Goal: Information Seeking & Learning: Learn about a topic

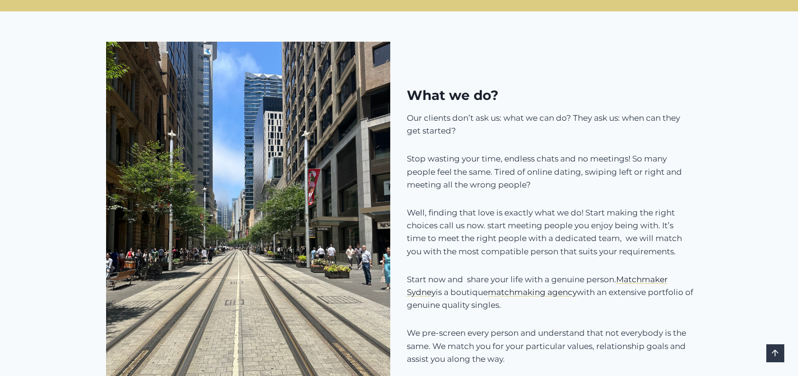
scroll to position [805, 0]
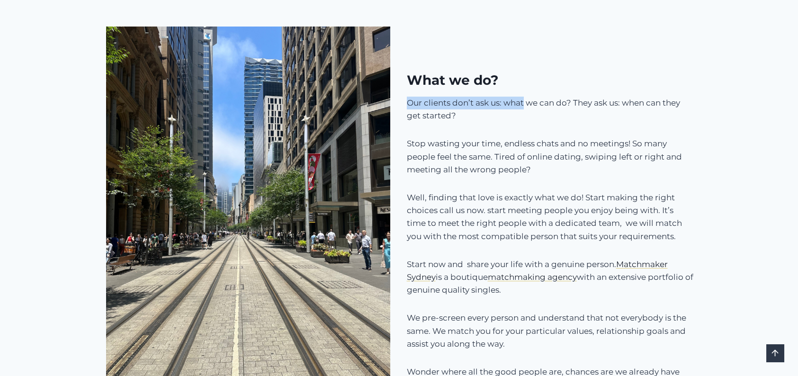
drag, startPoint x: 524, startPoint y: 103, endPoint x: 409, endPoint y: 106, distance: 115.1
click at [409, 106] on p "Our clients don’t ask us: what we can do? They ask us: when can they get starte…" at bounding box center [550, 110] width 287 height 26
drag, startPoint x: 451, startPoint y: 118, endPoint x: 401, endPoint y: 117, distance: 50.2
click at [401, 117] on div "What we do? Our clients don’t ask us: what we can do? They ask us: when can the…" at bounding box center [399, 216] width 611 height 440
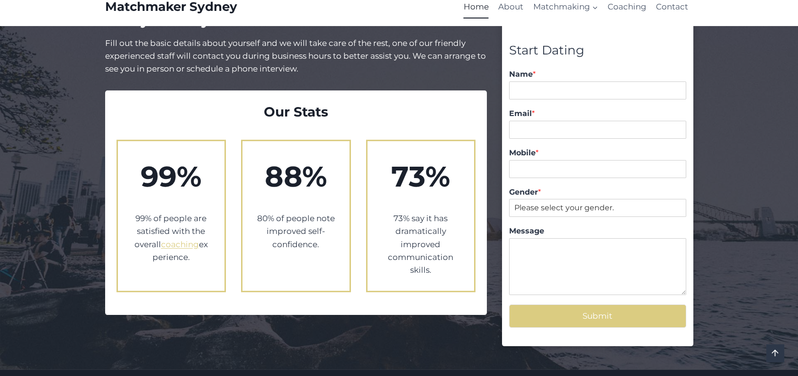
scroll to position [1611, 0]
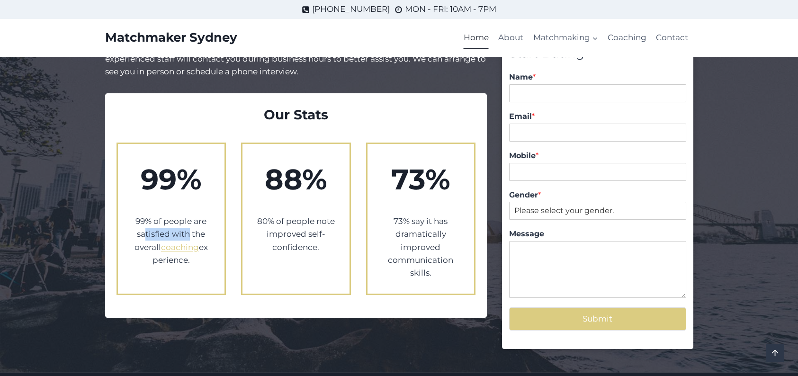
drag, startPoint x: 189, startPoint y: 212, endPoint x: 146, endPoint y: 214, distance: 43.6
click at [146, 215] on p "99% of people are satisfied with the overall coaching experience." at bounding box center [171, 241] width 79 height 52
drag, startPoint x: 322, startPoint y: 204, endPoint x: 258, endPoint y: 198, distance: 64.2
click at [258, 215] on p "80% of people note improved self-confidence." at bounding box center [296, 234] width 79 height 39
drag, startPoint x: 435, startPoint y: 228, endPoint x: 387, endPoint y: 225, distance: 48.9
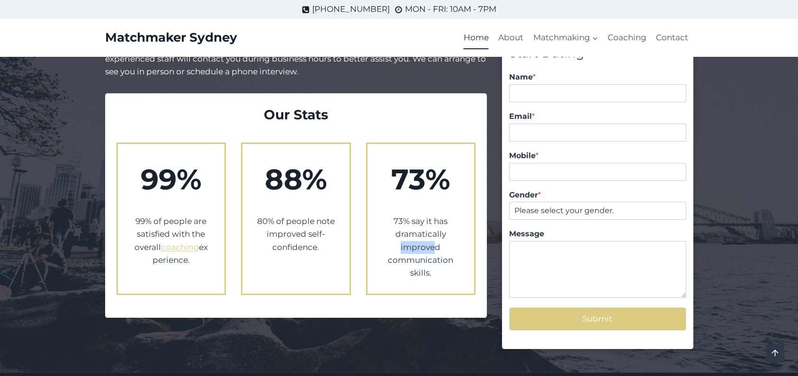
click at [387, 225] on p "73% say it has dramatically improved communication skills." at bounding box center [421, 247] width 79 height 64
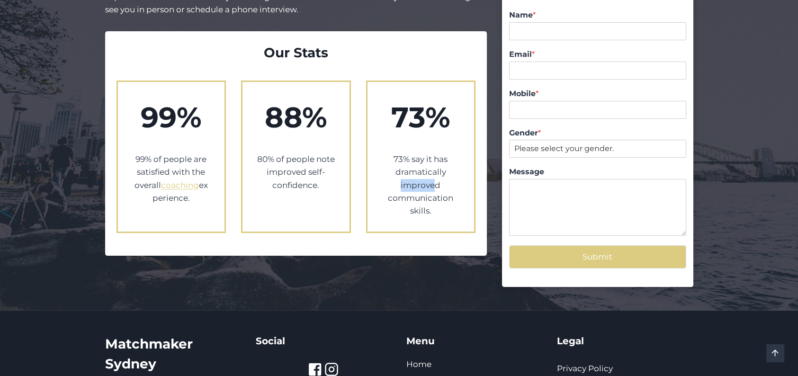
scroll to position [1805, 0]
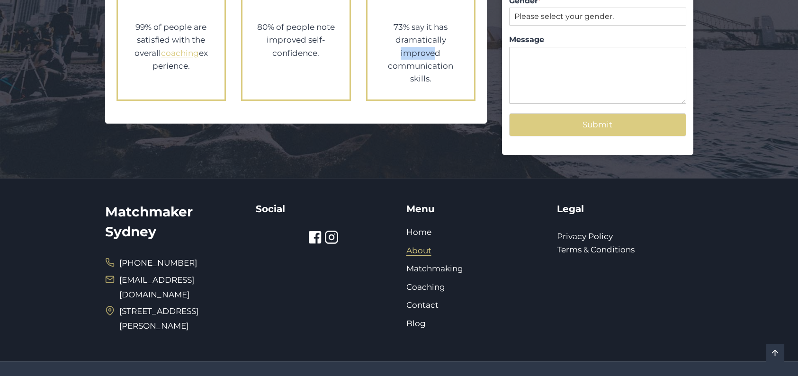
click at [426, 246] on link "About" at bounding box center [418, 250] width 25 height 9
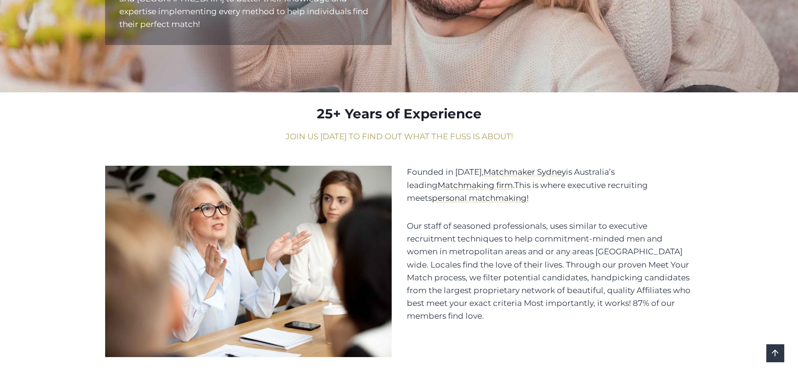
scroll to position [332, 0]
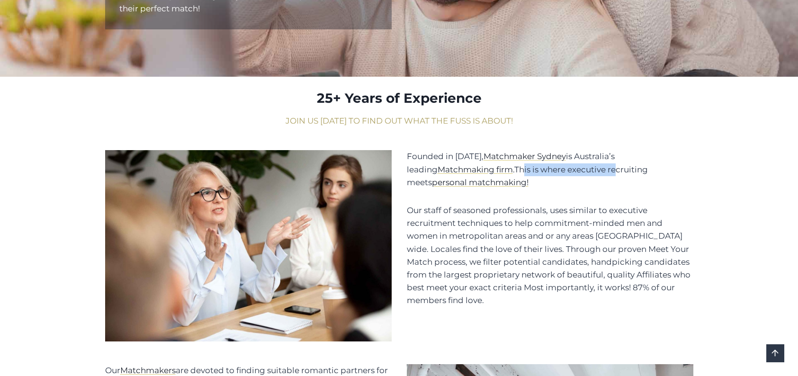
drag, startPoint x: 488, startPoint y: 158, endPoint x: 584, endPoint y: 162, distance: 95.3
click at [584, 162] on p "Founded in [DATE], Matchmaker Sydney is Australia’s leading Matchmaking firm . …" at bounding box center [550, 169] width 287 height 39
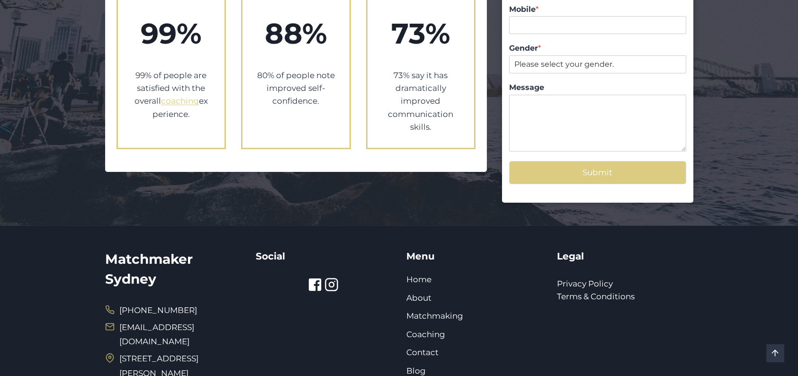
scroll to position [1097, 0]
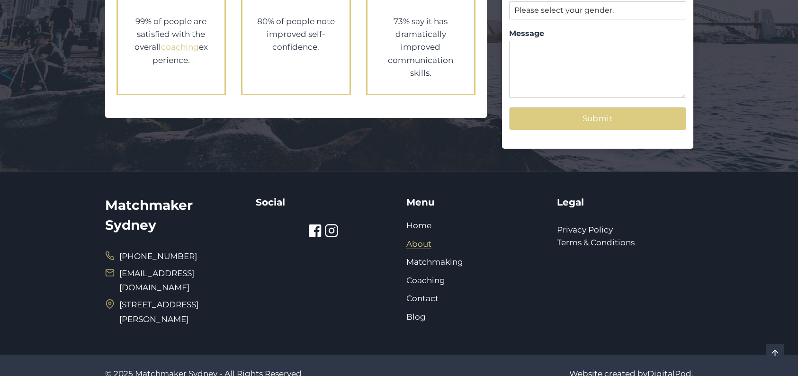
click at [429, 239] on link "About" at bounding box center [418, 243] width 25 height 9
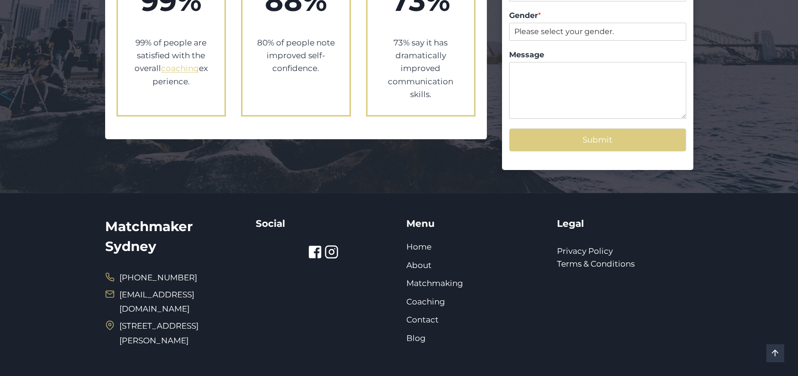
scroll to position [1097, 0]
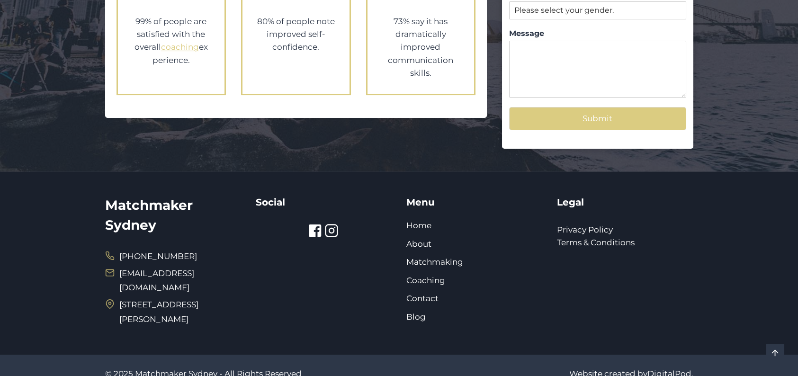
click at [335, 224] on icon at bounding box center [332, 231] width 14 height 14
